Goal: Information Seeking & Learning: Check status

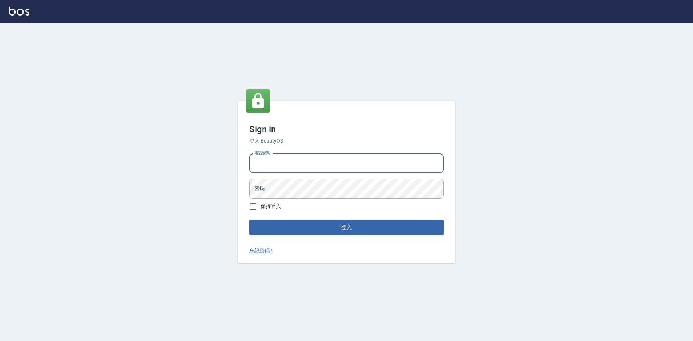
click at [289, 159] on input "電話號碼" at bounding box center [346, 164] width 194 height 20
type input "2306457"
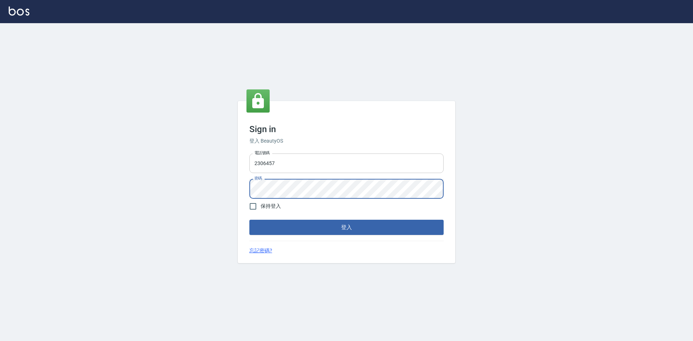
click at [249, 220] on button "登入" at bounding box center [346, 227] width 194 height 15
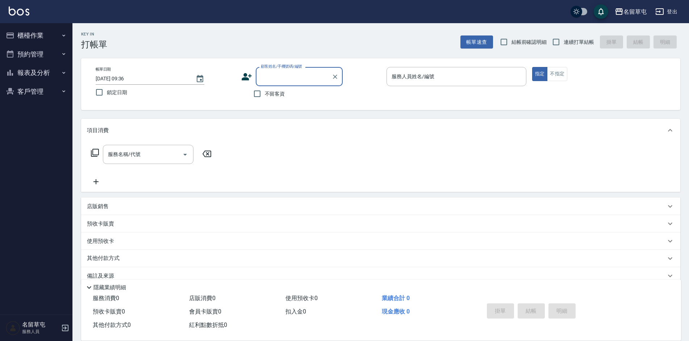
click at [38, 75] on button "報表及分析" at bounding box center [36, 72] width 67 height 19
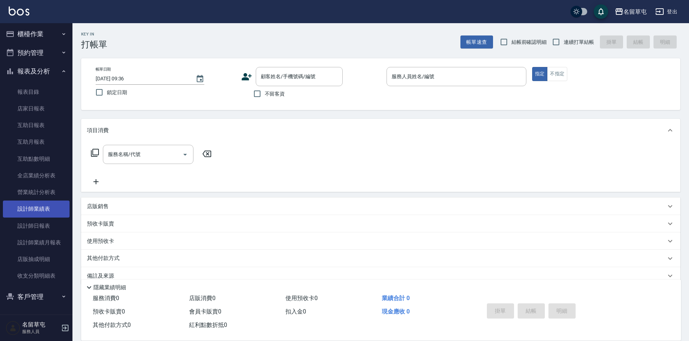
scroll to position [13, 0]
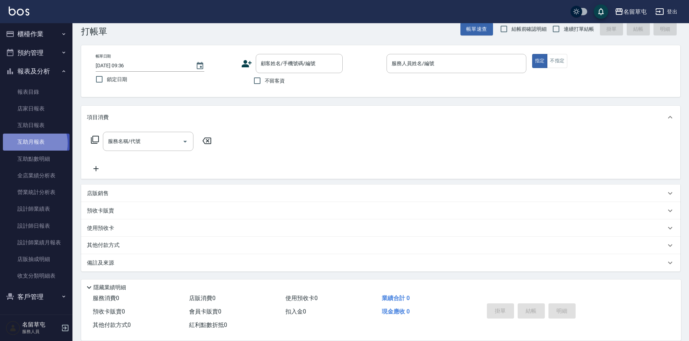
click at [31, 143] on link "互助月報表" at bounding box center [36, 142] width 67 height 17
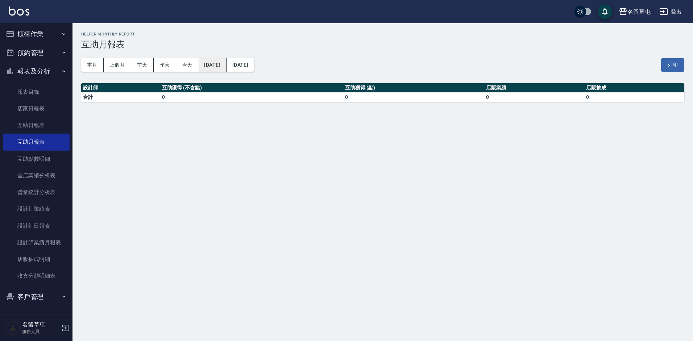
click at [218, 68] on button "[DATE]" at bounding box center [212, 64] width 28 height 13
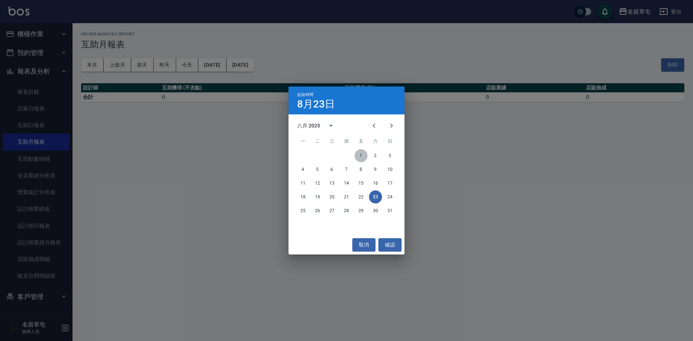
click at [360, 157] on button "1" at bounding box center [360, 155] width 13 height 13
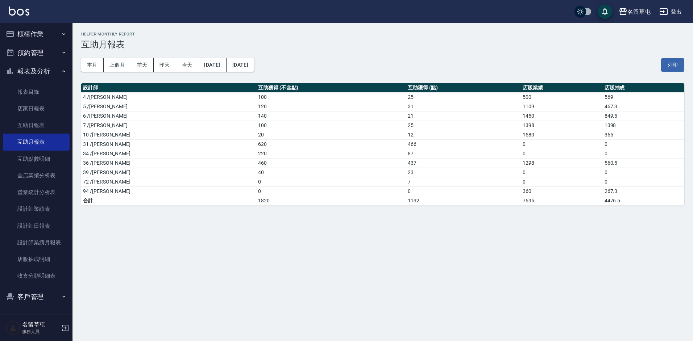
click at [674, 15] on button "登出" at bounding box center [670, 11] width 28 height 13
